Goal: Task Accomplishment & Management: Use online tool/utility

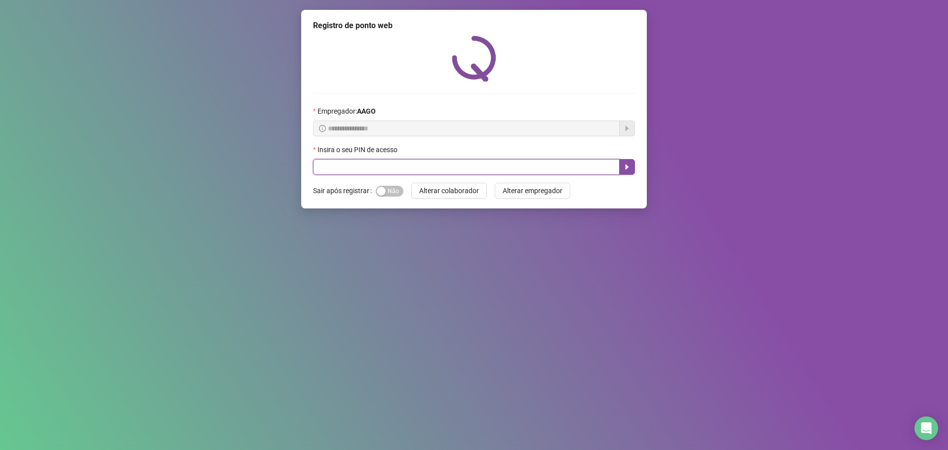
click at [318, 166] on input "text" at bounding box center [466, 167] width 307 height 16
type input "*****"
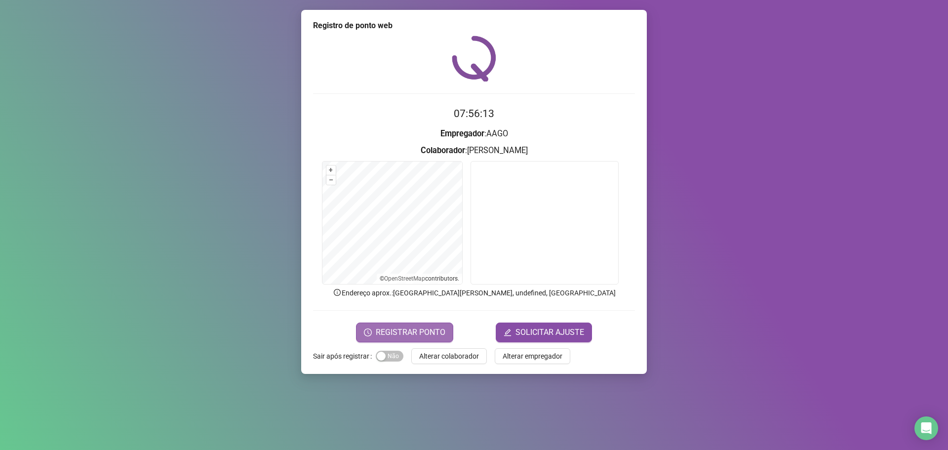
click at [408, 328] on span "REGISTRAR PONTO" at bounding box center [411, 332] width 70 height 12
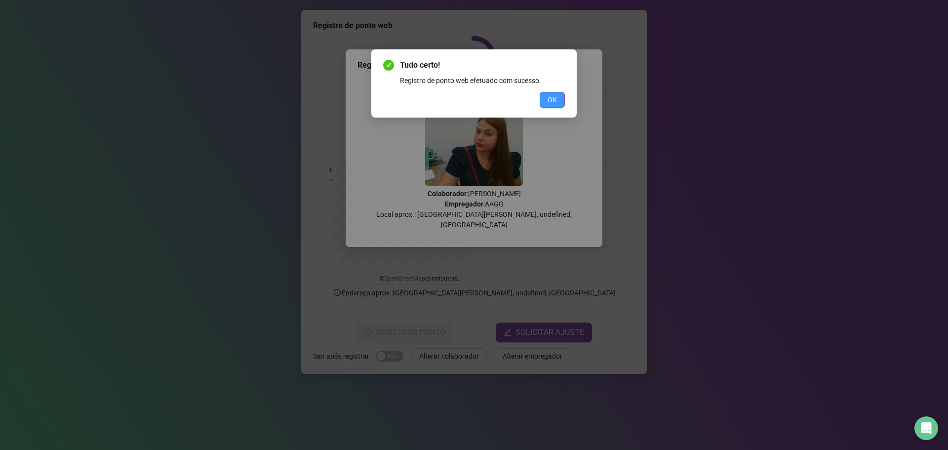
click at [550, 101] on span "OK" at bounding box center [552, 99] width 9 height 11
